Goal: Information Seeking & Learning: Understand process/instructions

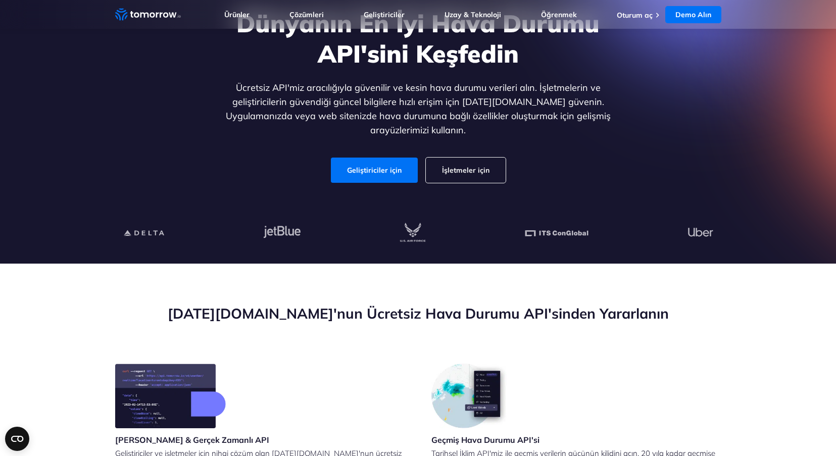
scroll to position [101, 0]
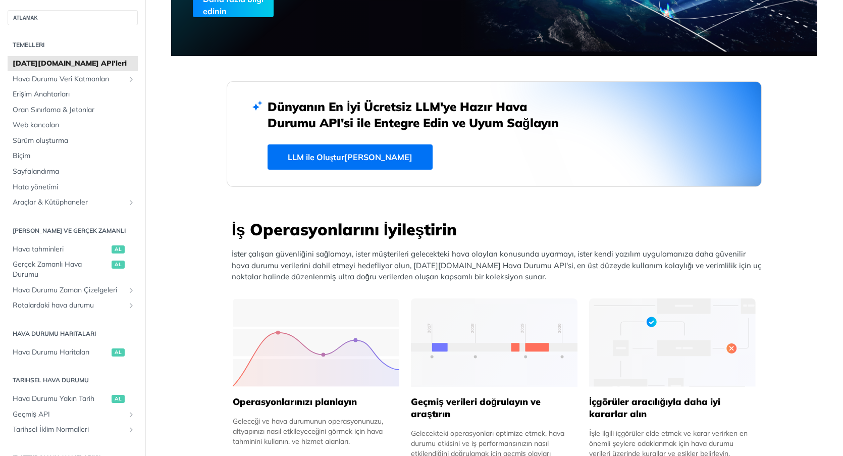
scroll to position [404, 0]
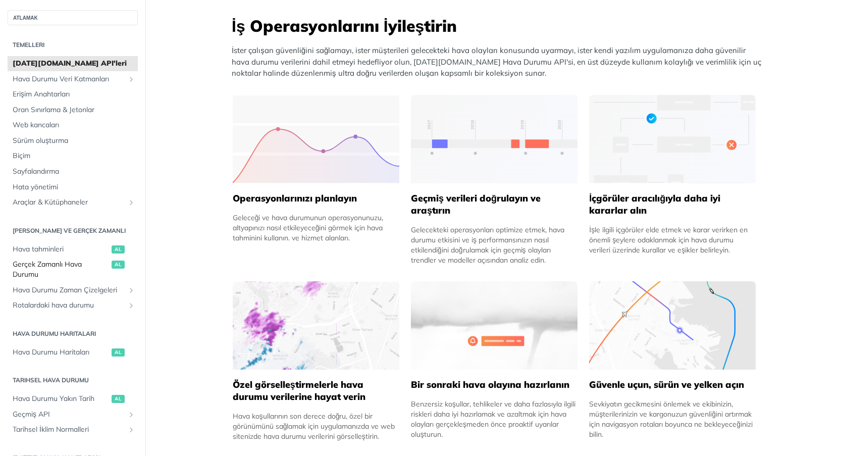
click at [112, 267] on span "Al" at bounding box center [118, 265] width 13 height 8
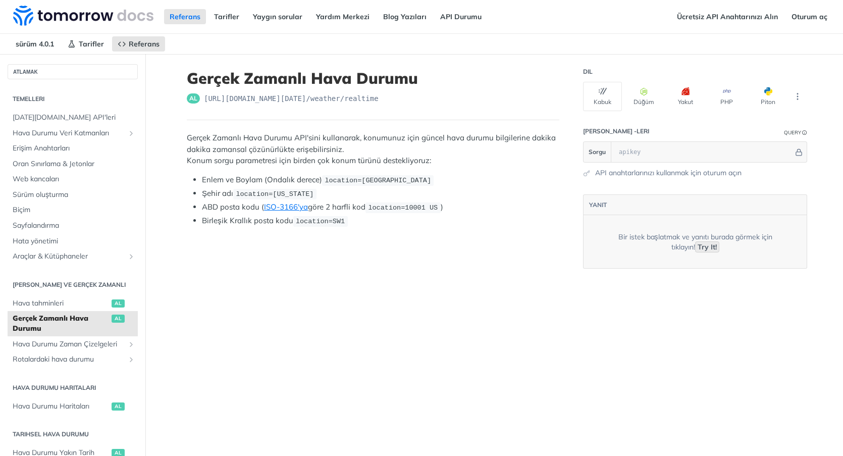
click at [704, 246] on code "Try It!" at bounding box center [707, 246] width 24 height 11
